Goal: Information Seeking & Learning: Learn about a topic

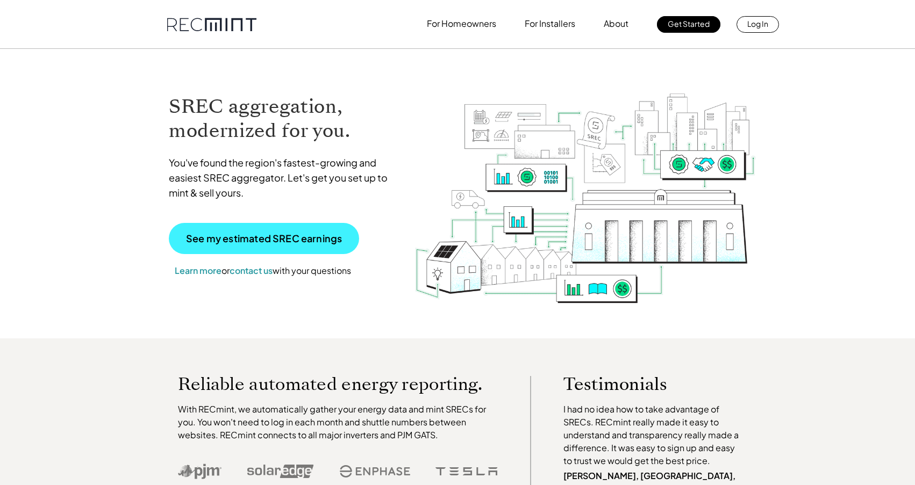
click at [275, 239] on p "See my estimated SREC earnings" at bounding box center [264, 239] width 156 height 10
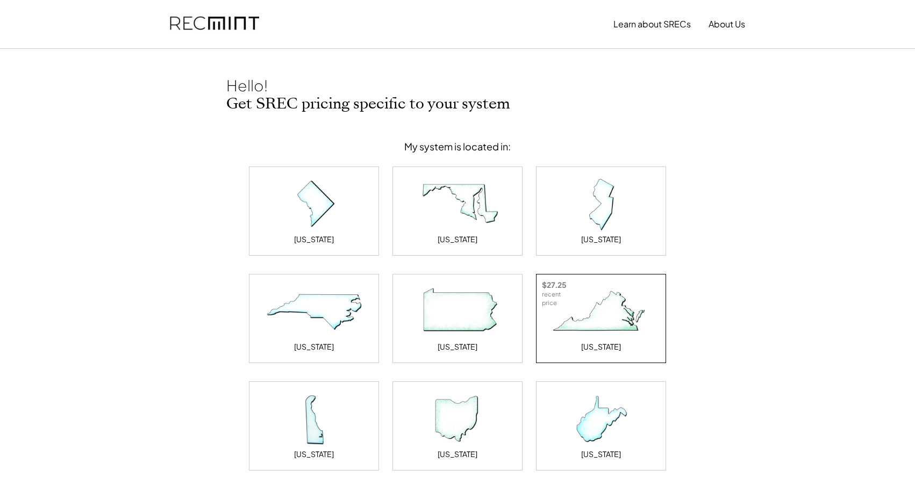
click at [608, 325] on img at bounding box center [600, 312] width 107 height 54
